Goal: Task Accomplishment & Management: Complete application form

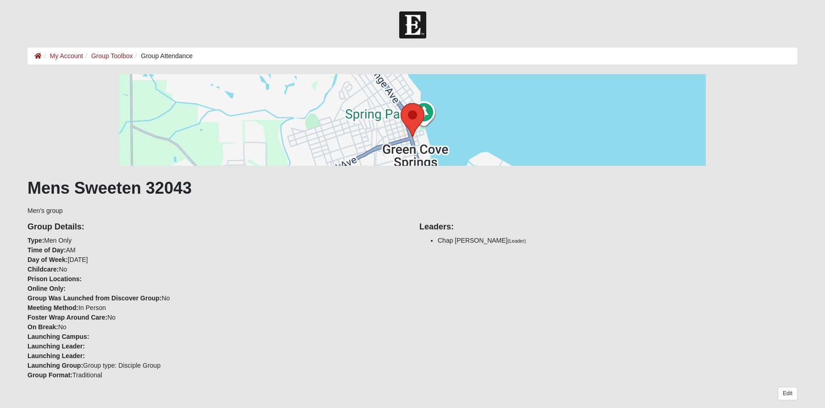
scroll to position [425, 0]
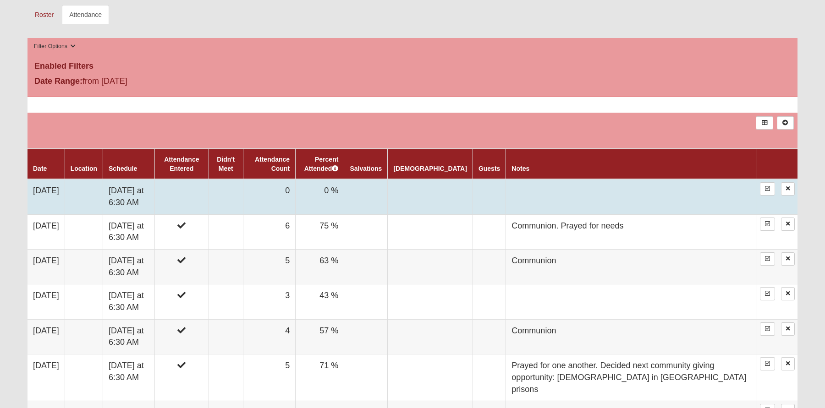
click at [202, 210] on td at bounding box center [181, 196] width 54 height 35
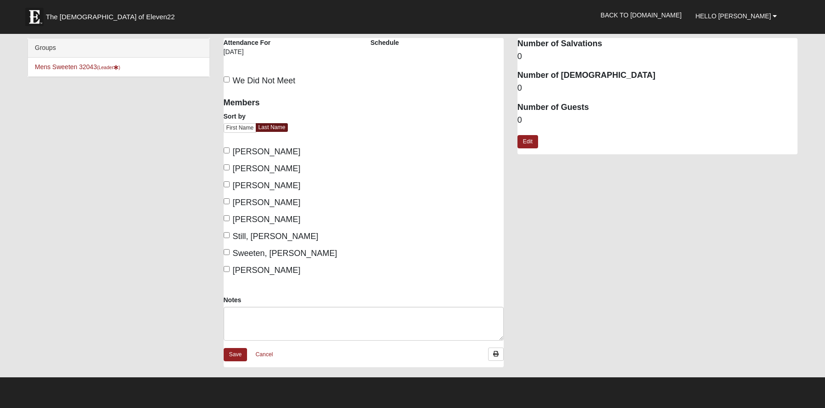
click at [224, 151] on input "[PERSON_NAME]" at bounding box center [227, 151] width 6 height 6
checkbox input "true"
click at [227, 184] on input "[PERSON_NAME]" at bounding box center [227, 184] width 6 height 6
checkbox input "true"
click at [227, 199] on input "[PERSON_NAME]" at bounding box center [227, 201] width 6 height 6
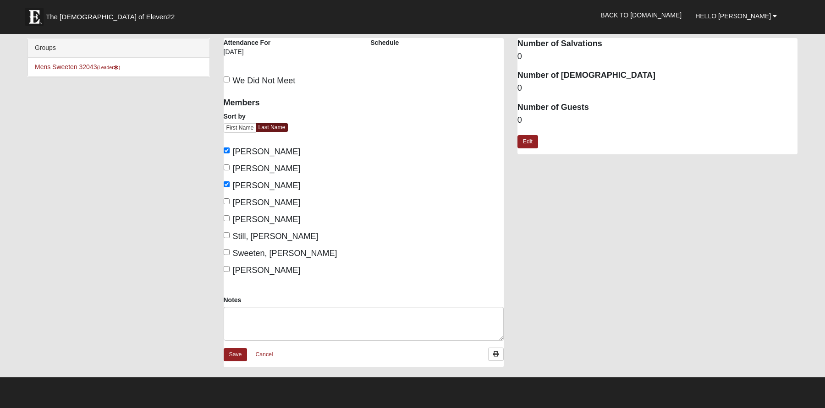
checkbox input "true"
click at [225, 220] on input "[PERSON_NAME]" at bounding box center [227, 218] width 6 height 6
checkbox input "true"
click at [228, 233] on input "Still, [PERSON_NAME]" at bounding box center [227, 235] width 6 height 6
checkbox input "true"
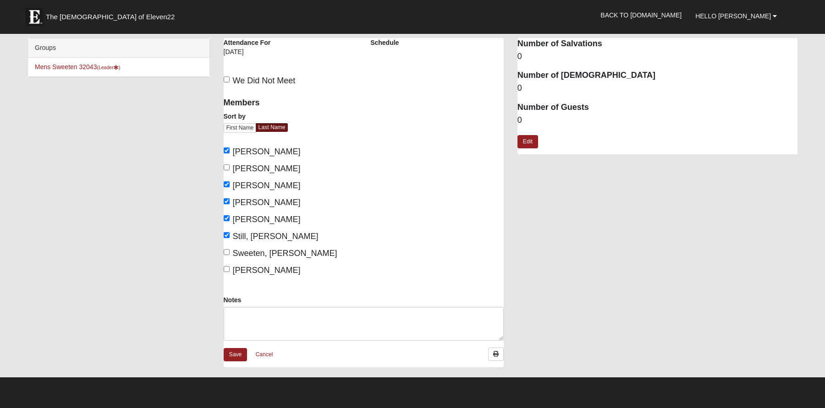
click at [226, 253] on input "Sweeten, [PERSON_NAME]" at bounding box center [227, 252] width 6 height 6
checkbox input "true"
click at [249, 319] on textarea "Notes" at bounding box center [364, 324] width 280 height 34
type textarea "communion."
click at [241, 359] on link "Save" at bounding box center [236, 354] width 24 height 13
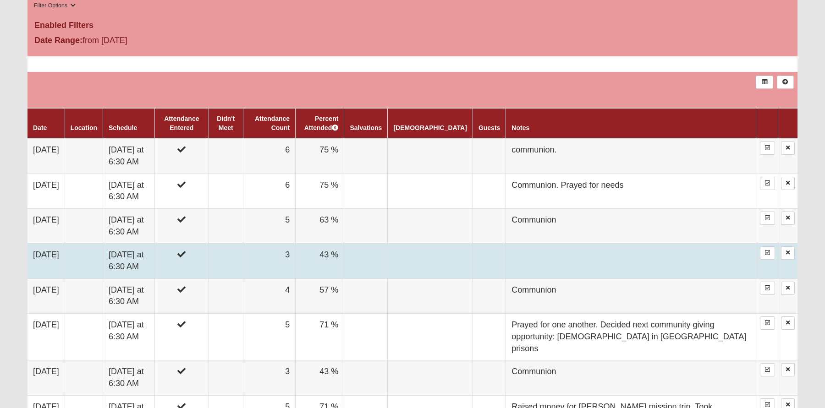
scroll to position [478, 0]
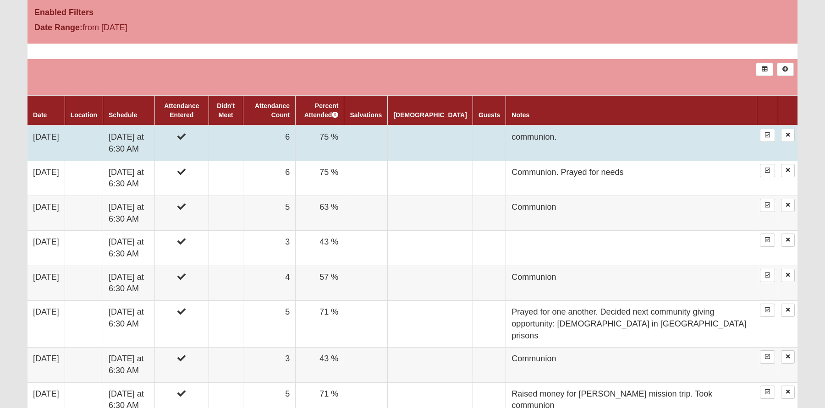
click at [560, 155] on td "communion." at bounding box center [631, 143] width 251 height 35
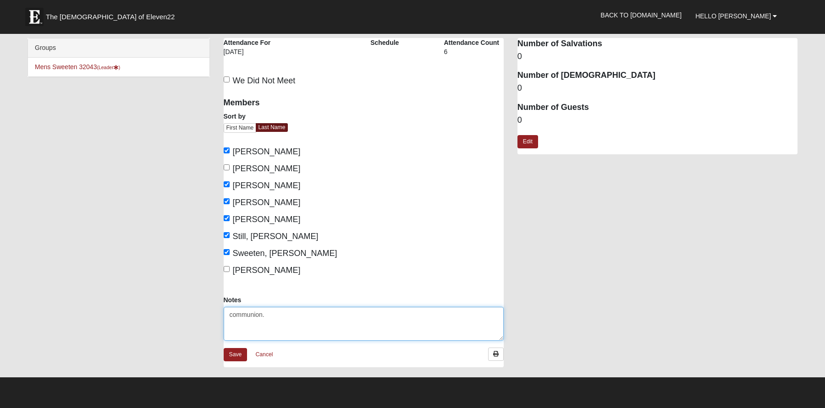
click at [284, 316] on textarea "communion." at bounding box center [364, 324] width 280 height 34
type textarea "communion. $250 for Bible in Philippines"
click at [241, 347] on div "Notes communion." at bounding box center [364, 322] width 294 height 52
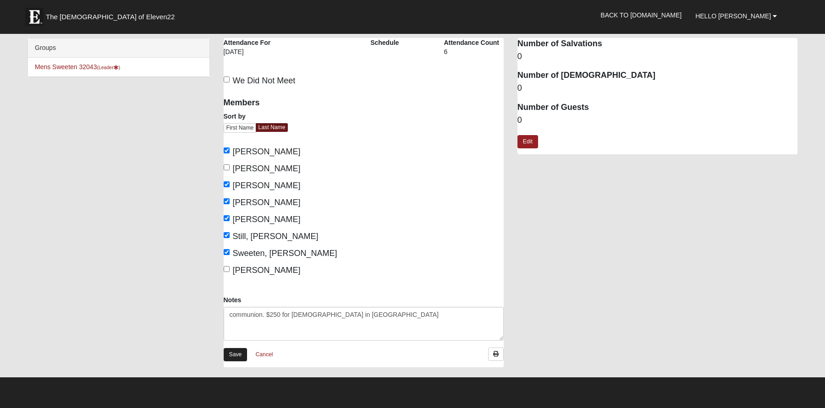
click at [238, 353] on link "Save" at bounding box center [236, 354] width 24 height 13
